Goal: Complete application form

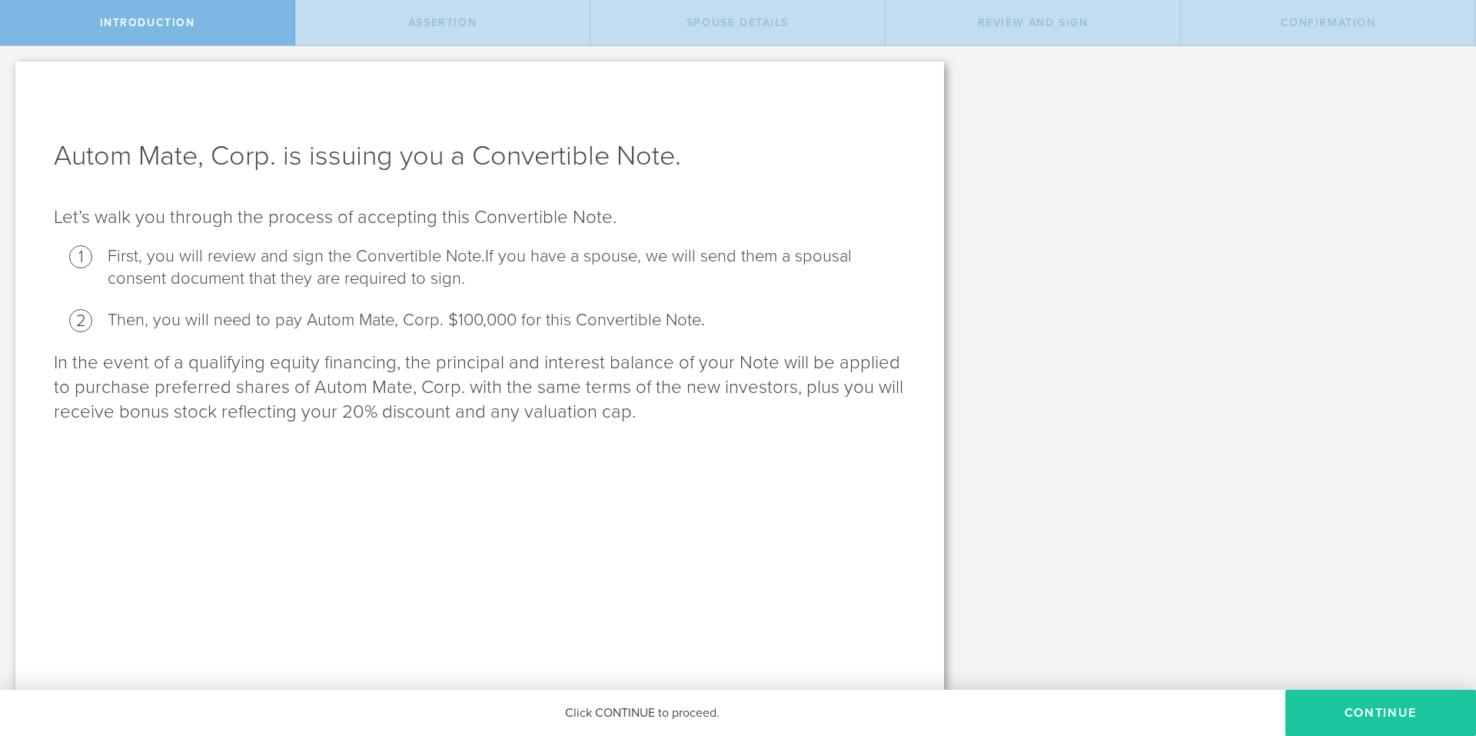
click at [1363, 718] on button "Continue" at bounding box center [1380, 713] width 191 height 46
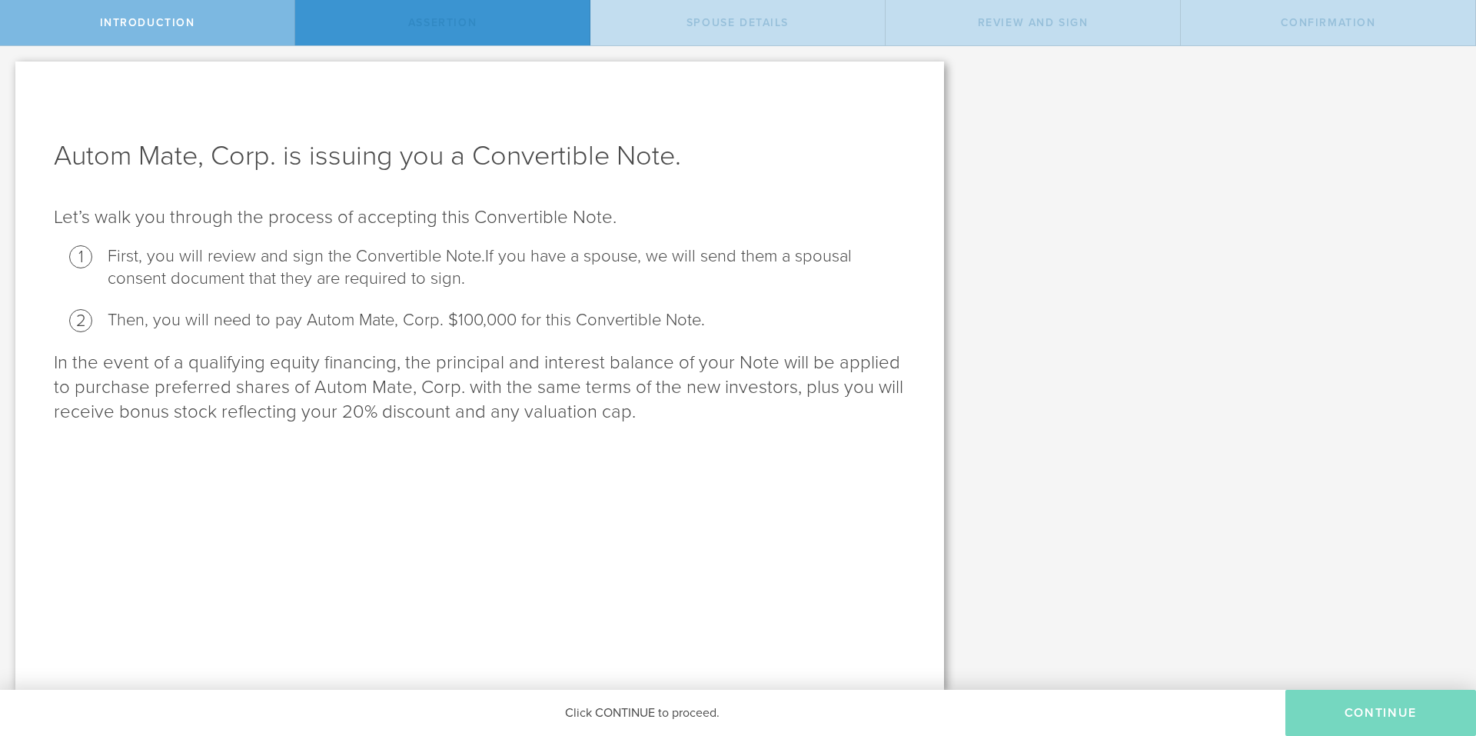
radio input "true"
checkbox input "true"
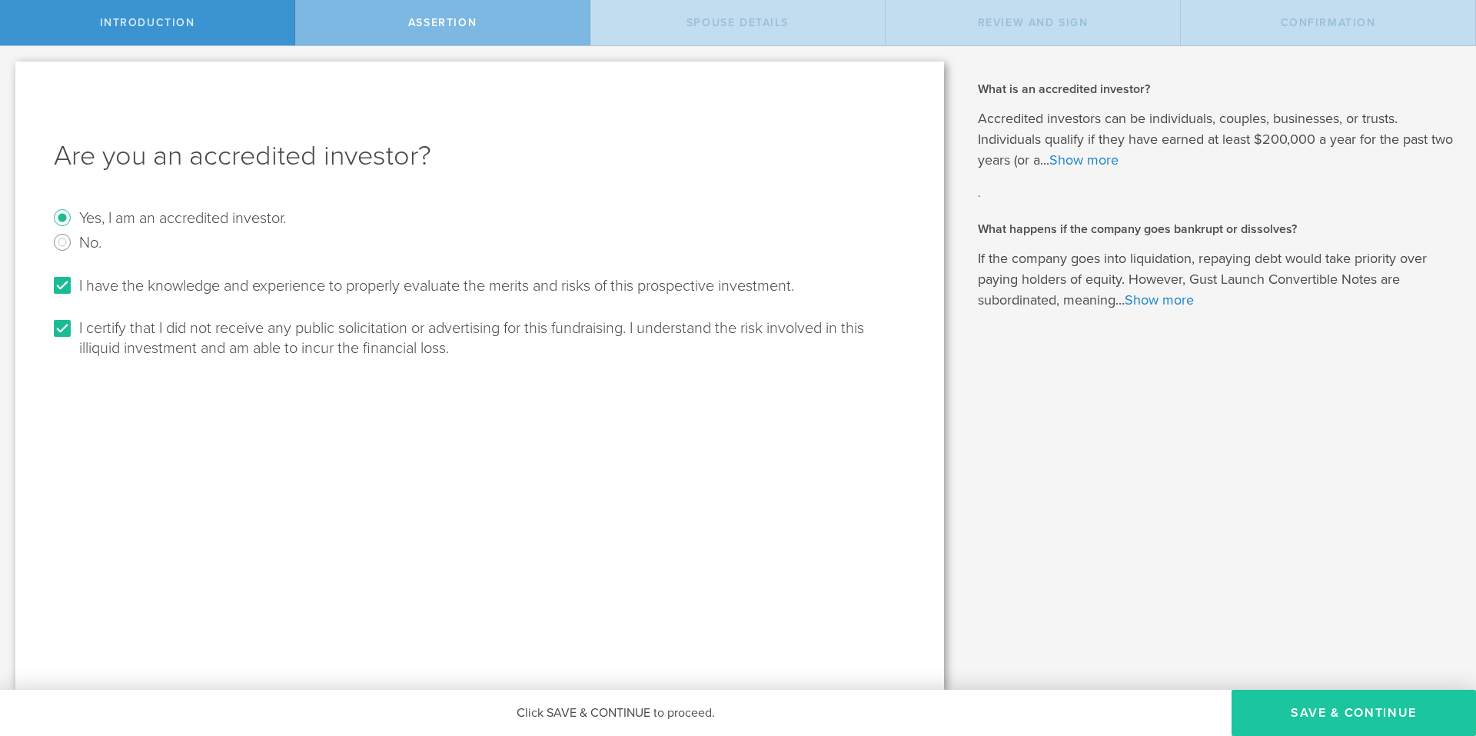
click at [1367, 715] on button "Save & Continue" at bounding box center [1354, 713] width 244 height 46
radio input "true"
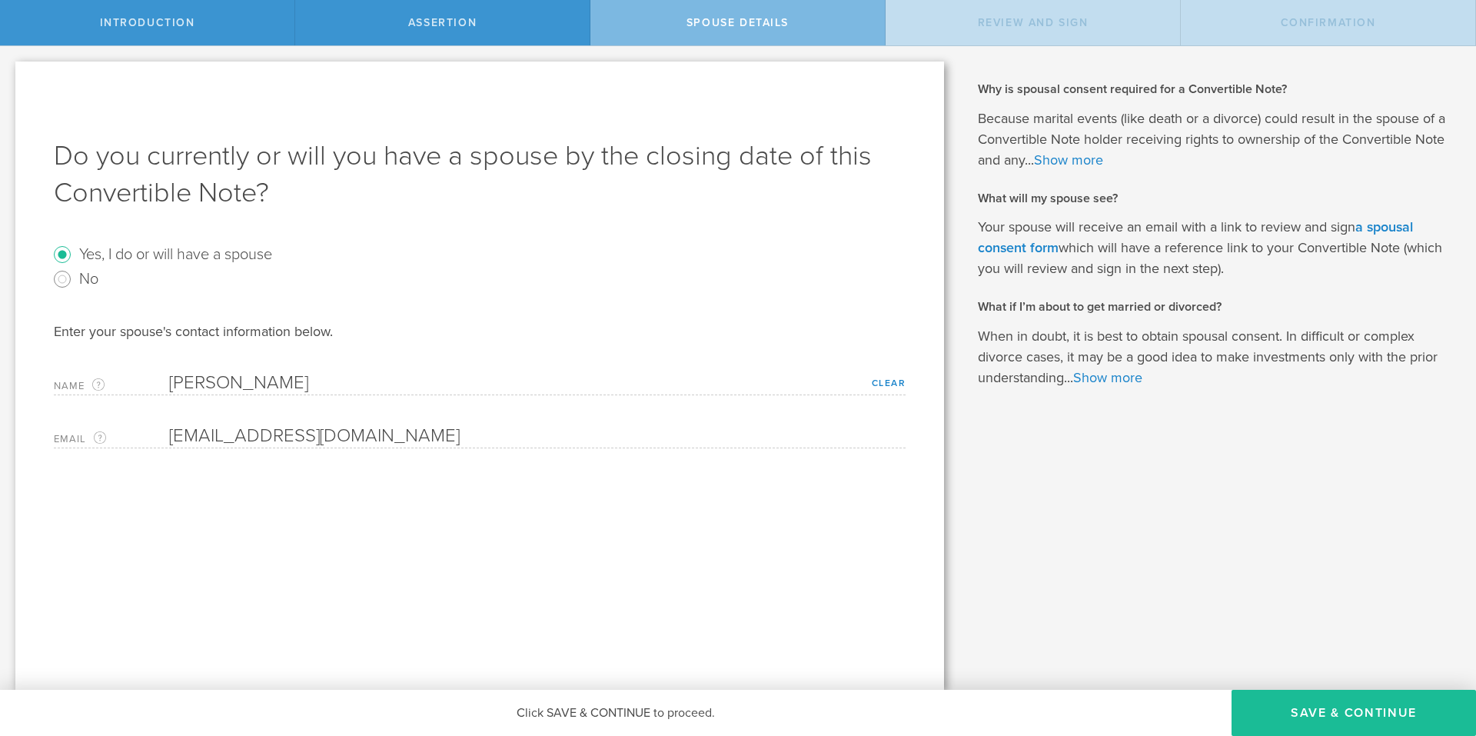
click at [1367, 714] on button "Save & Continue" at bounding box center [1354, 713] width 244 height 46
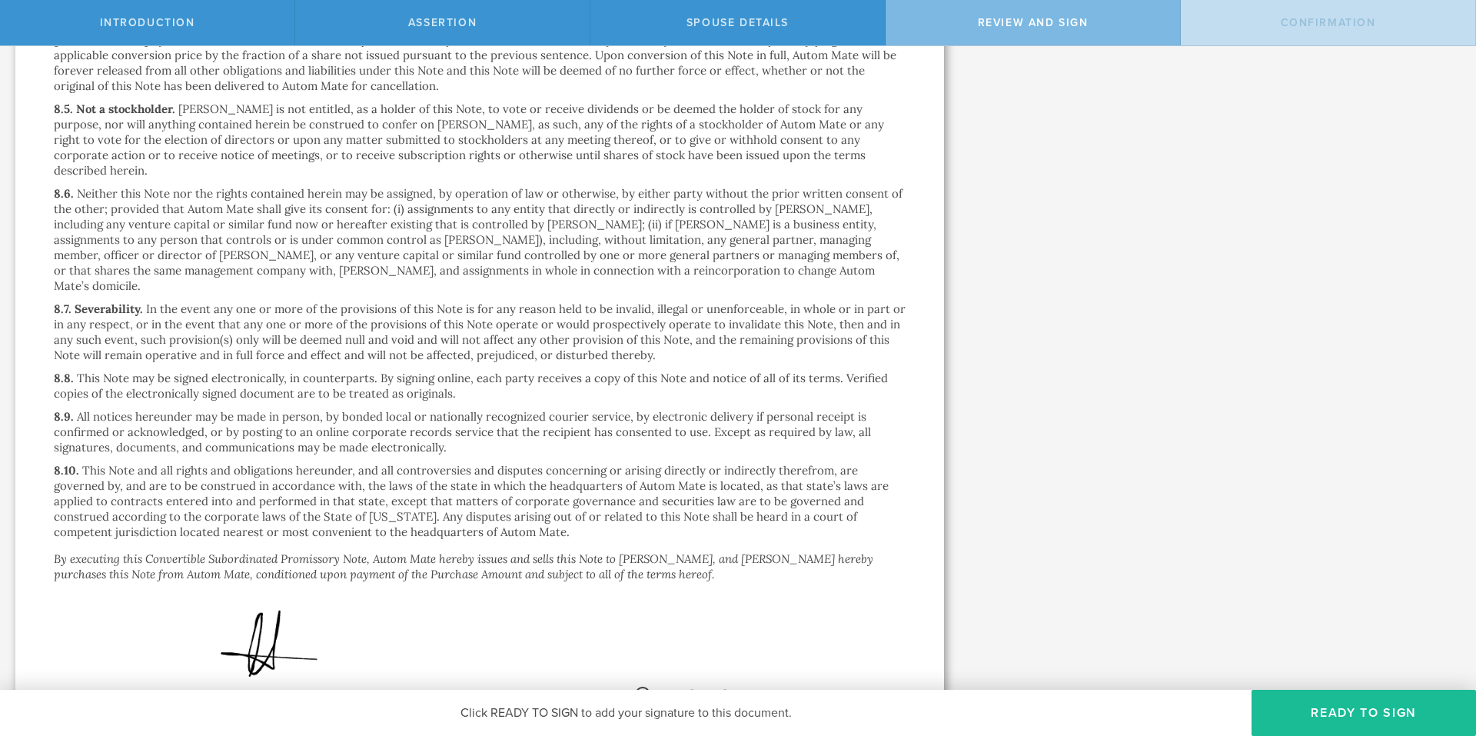
scroll to position [3379, 0]
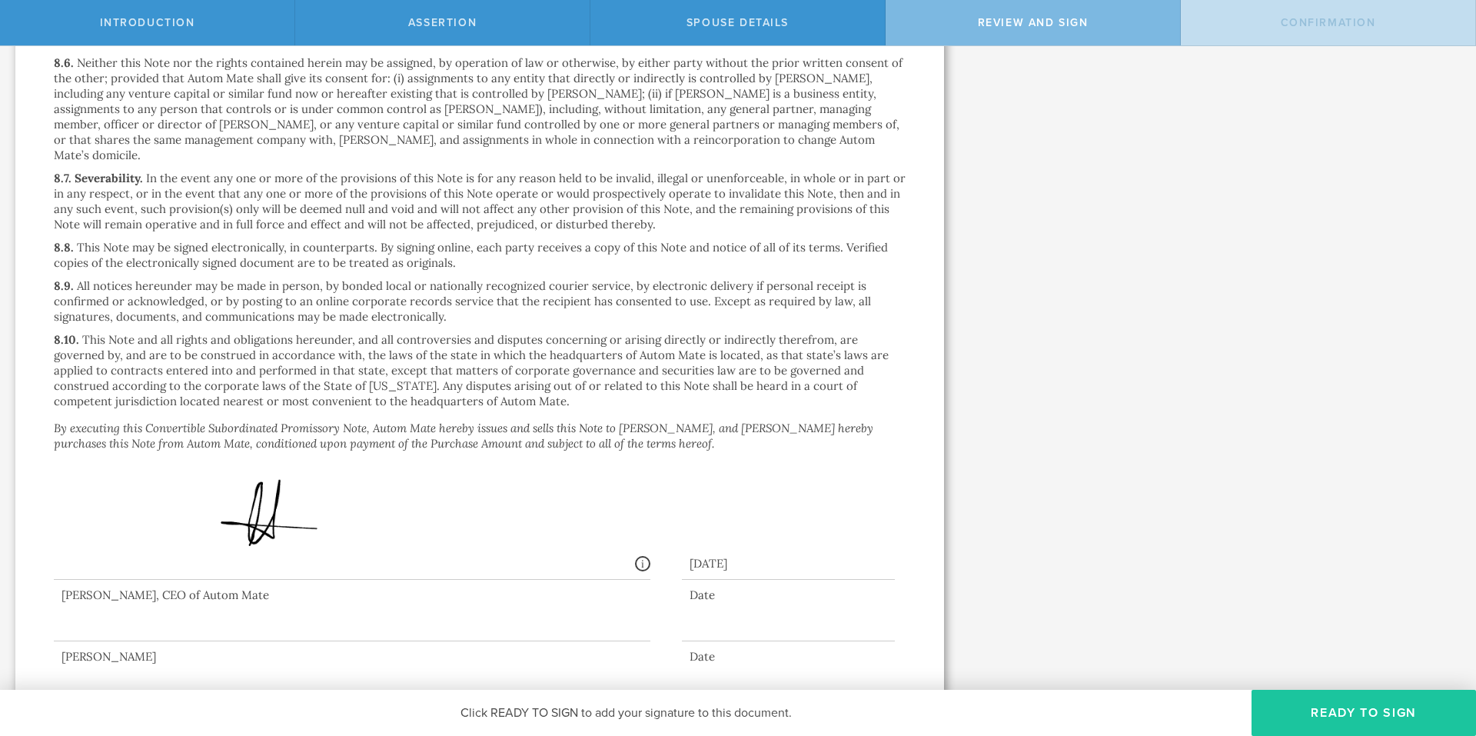
click at [1309, 710] on button "Ready to Sign" at bounding box center [1363, 713] width 224 height 46
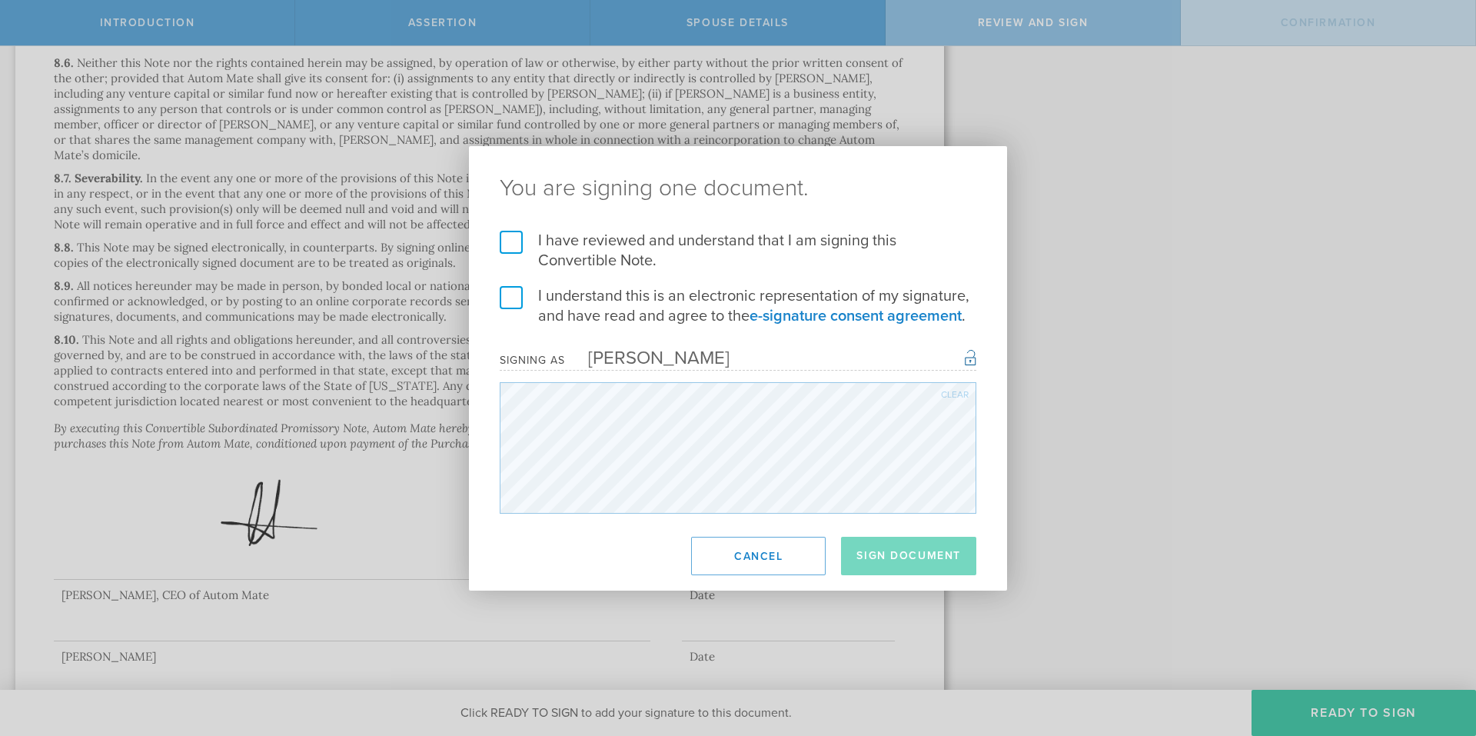
click at [507, 244] on label "I have reviewed and understand that I am signing this Convertible Note." at bounding box center [738, 251] width 477 height 40
click at [0, 0] on input "I have reviewed and understand that I am signing this Convertible Note." at bounding box center [0, 0] width 0 height 0
click at [510, 302] on label "I understand this is an electronic representation of my signature, and have rea…" at bounding box center [738, 306] width 477 height 40
click at [0, 0] on input "I understand this is an electronic representation of my signature, and have rea…" at bounding box center [0, 0] width 0 height 0
click at [906, 562] on button "Sign Document" at bounding box center [908, 556] width 135 height 38
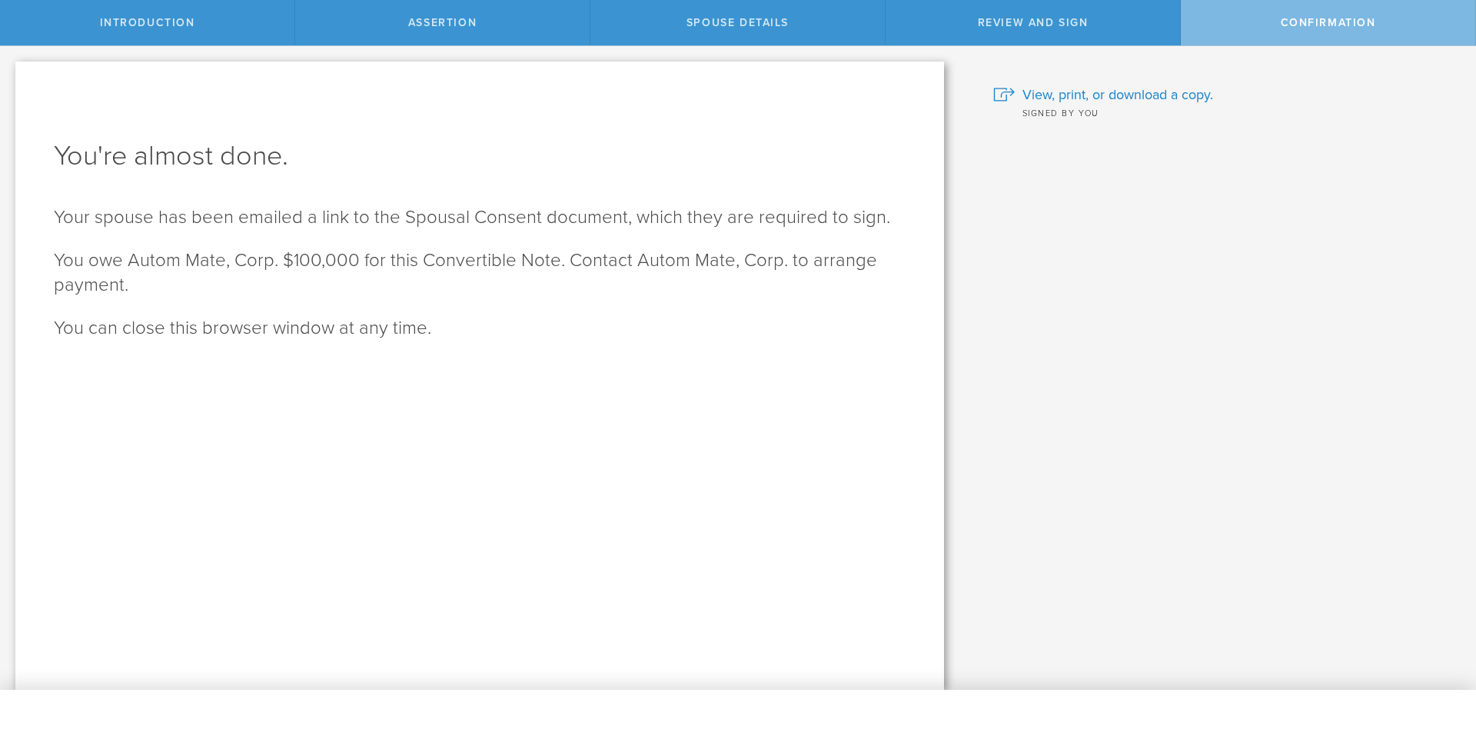
scroll to position [0, 0]
click at [1321, 25] on span "Confirmation" at bounding box center [1328, 22] width 95 height 13
click at [1119, 95] on span "View, print, or download a copy." at bounding box center [1117, 95] width 191 height 20
